Goal: Check status: Check status

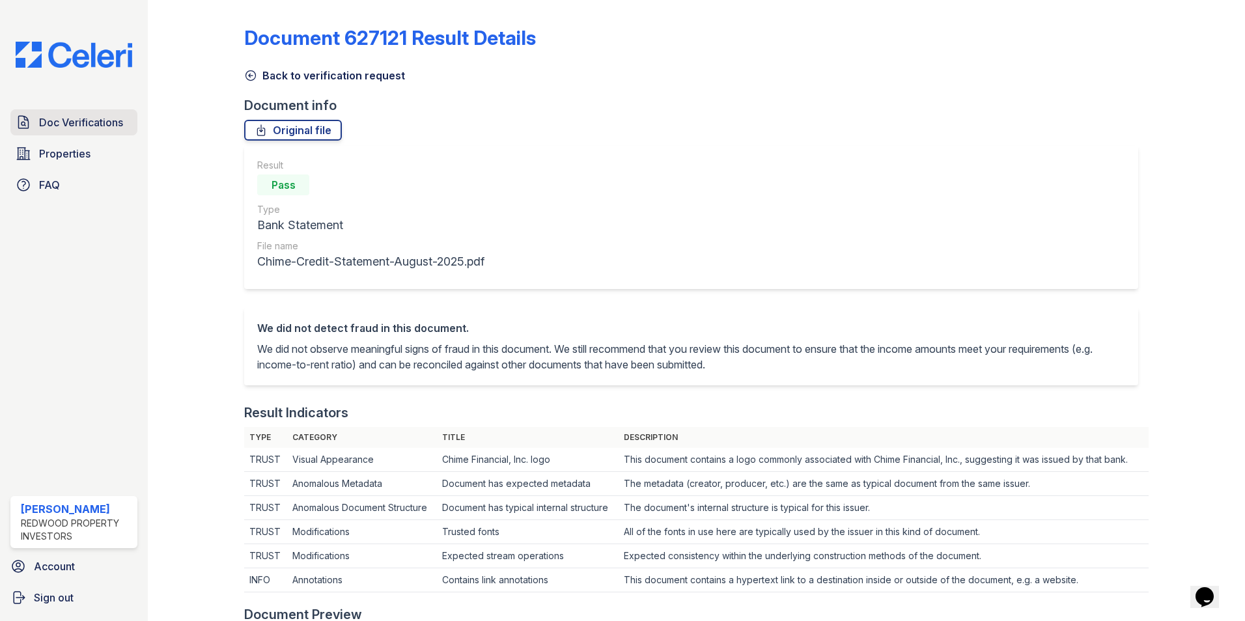
scroll to position [326, 0]
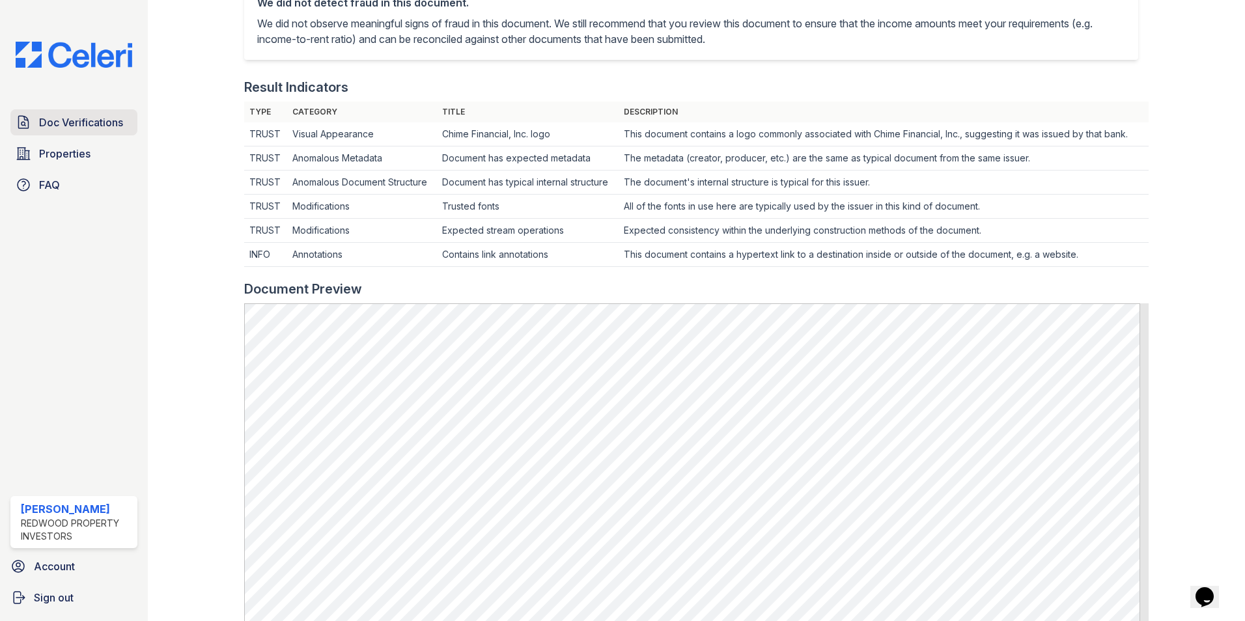
click at [86, 122] on span "Doc Verifications" at bounding box center [81, 123] width 84 height 16
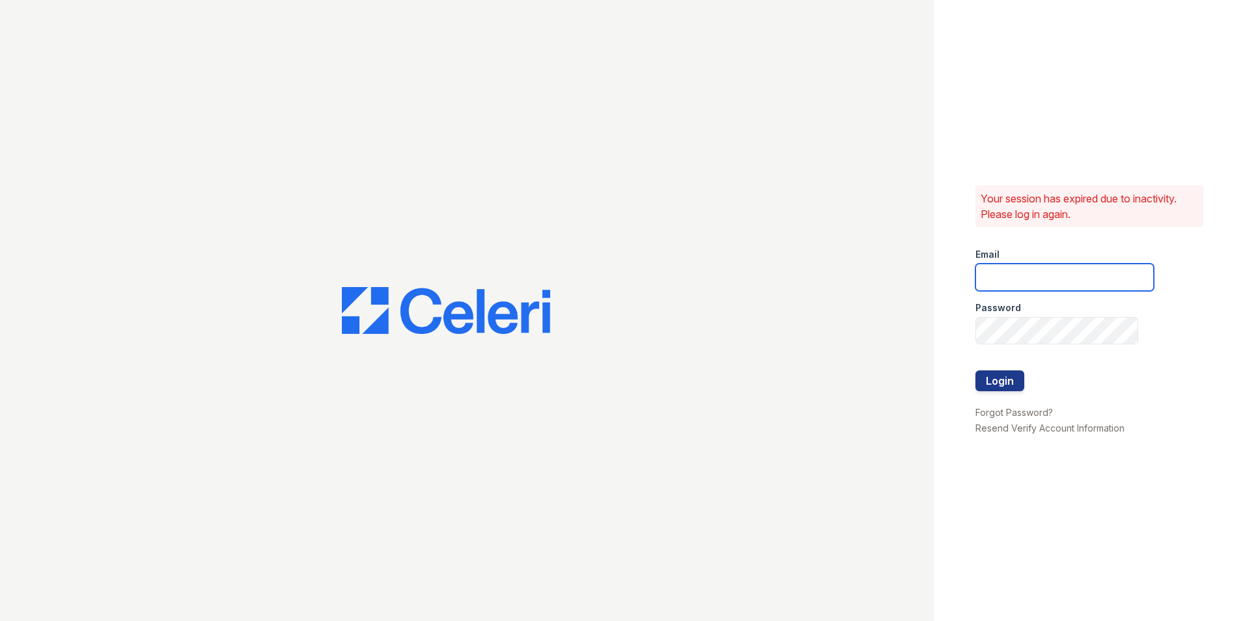
type input "paula@redwood-property.com"
click at [995, 384] on button "Login" at bounding box center [1000, 381] width 49 height 21
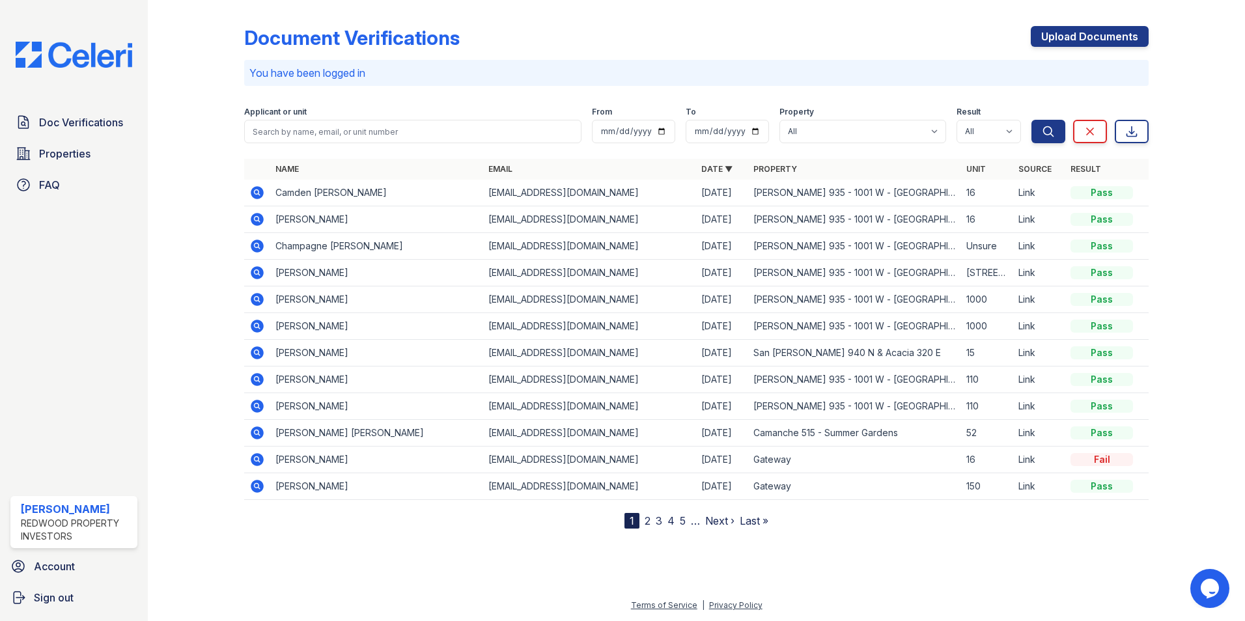
click at [253, 220] on icon at bounding box center [257, 219] width 13 height 13
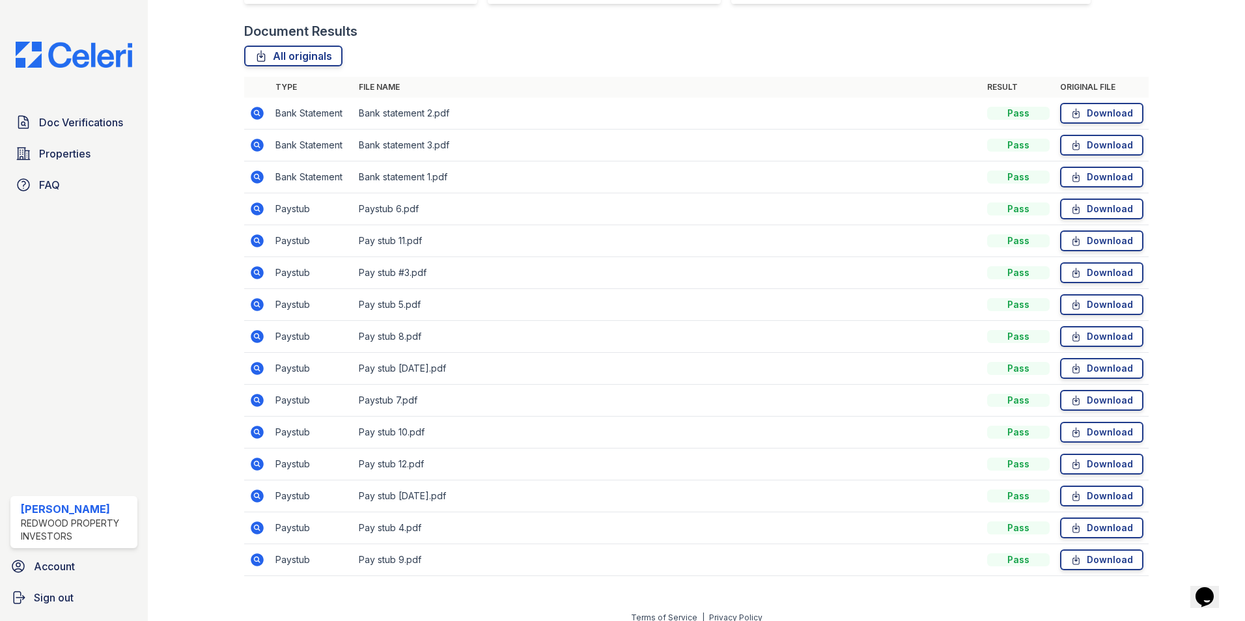
scroll to position [311, 0]
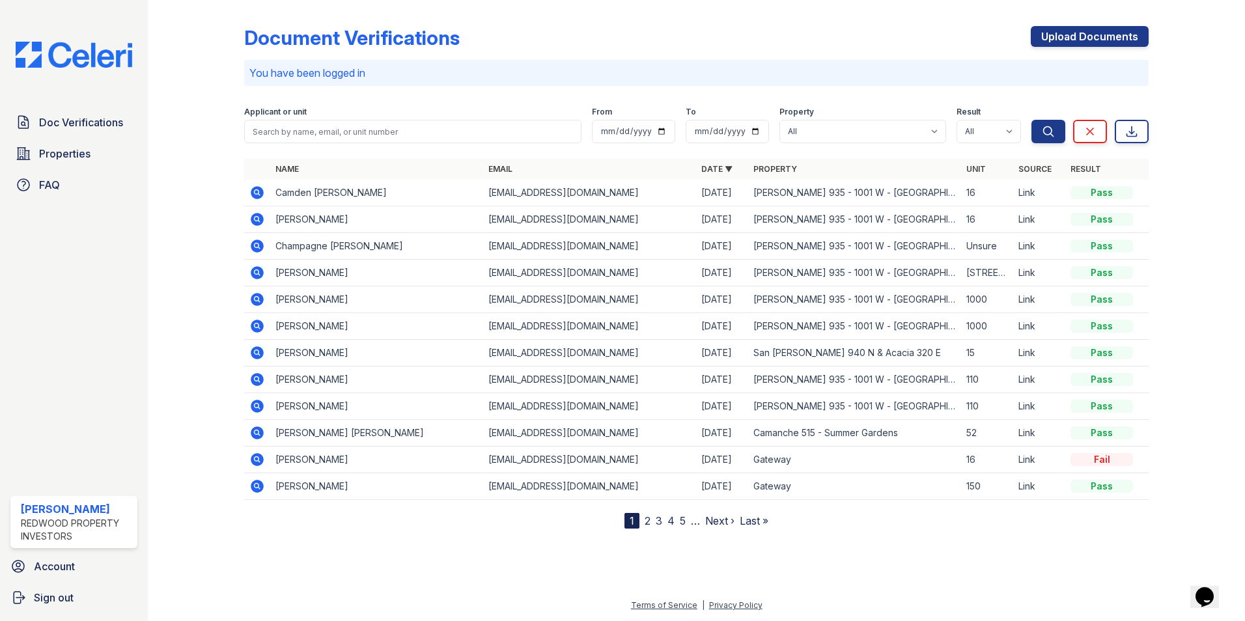
click at [257, 193] on icon at bounding box center [256, 191] width 3 height 3
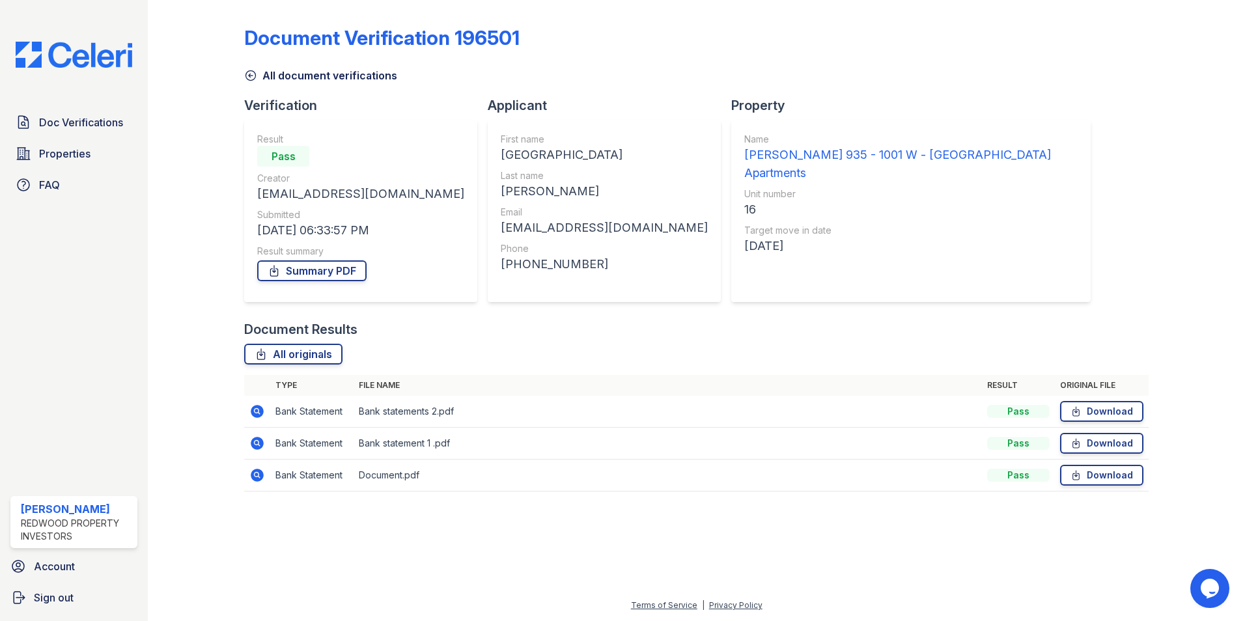
click at [259, 412] on icon at bounding box center [257, 411] width 13 height 13
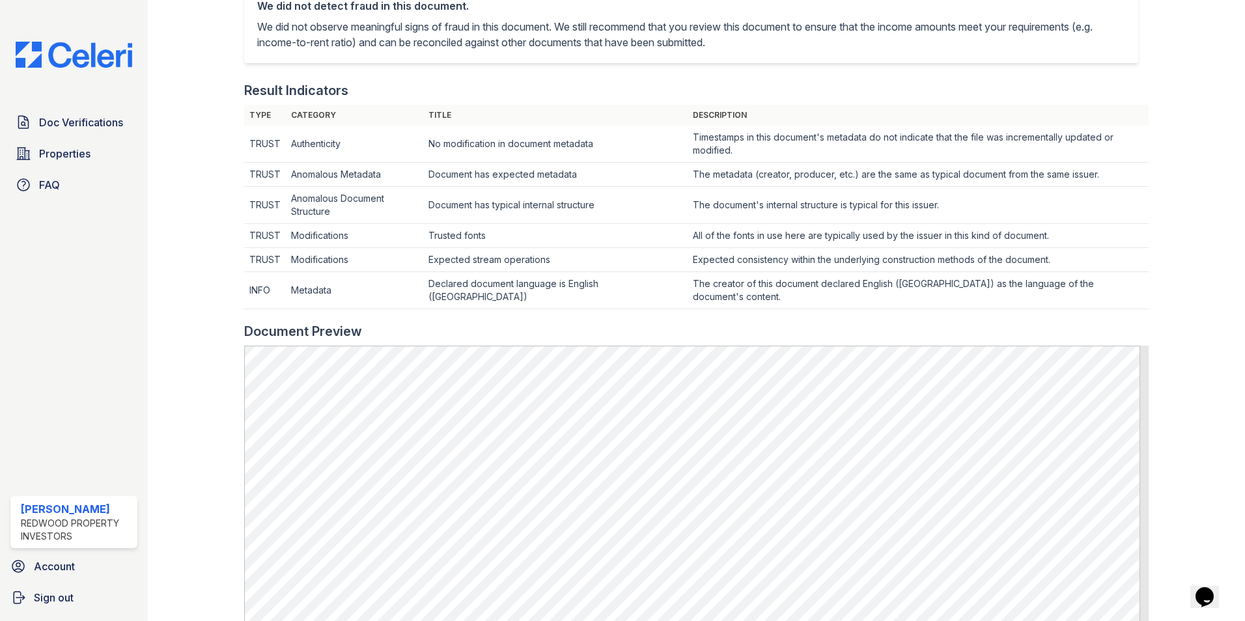
scroll to position [322, 0]
